Goal: Check status: Check status

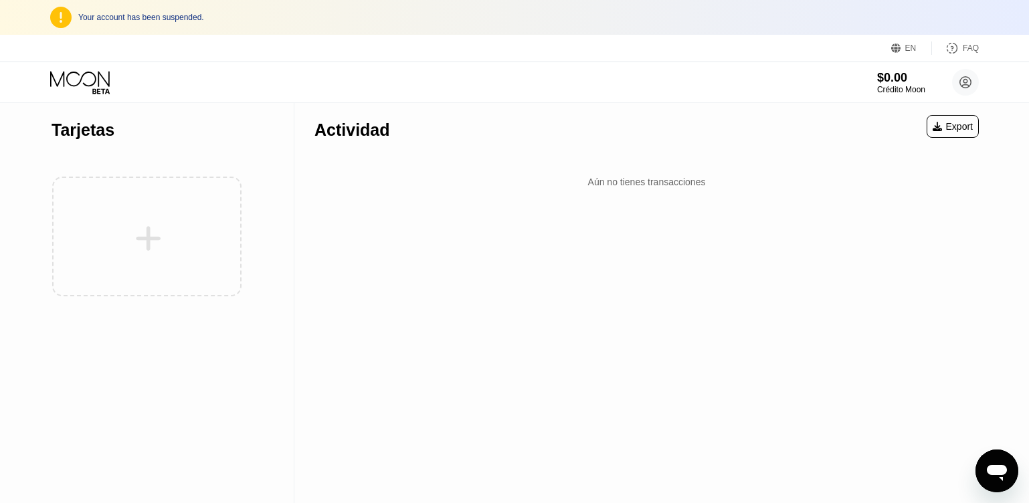
drag, startPoint x: 223, startPoint y: 9, endPoint x: 160, endPoint y: 13, distance: 63.1
click at [215, 10] on div "Your account has been suspended." at bounding box center [514, 17] width 1029 height 35
click at [153, 13] on div "Your account has been suspended." at bounding box center [528, 17] width 900 height 9
